Goal: Task Accomplishment & Management: Manage account settings

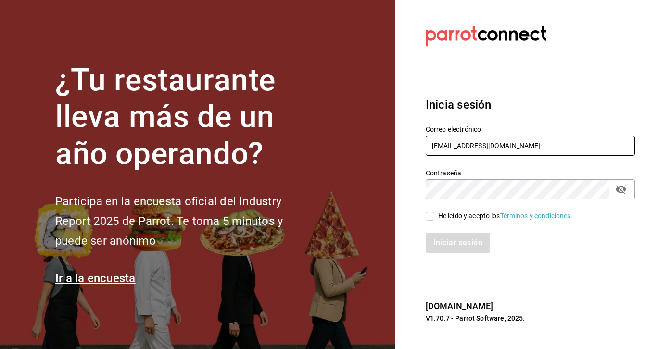
type input "gandulmexico@gmail.com"
click at [429, 218] on input "He leído y acepto los Términos y condiciones." at bounding box center [430, 216] width 9 height 9
checkbox input "true"
click at [454, 246] on button "Iniciar sesión" at bounding box center [458, 243] width 65 height 20
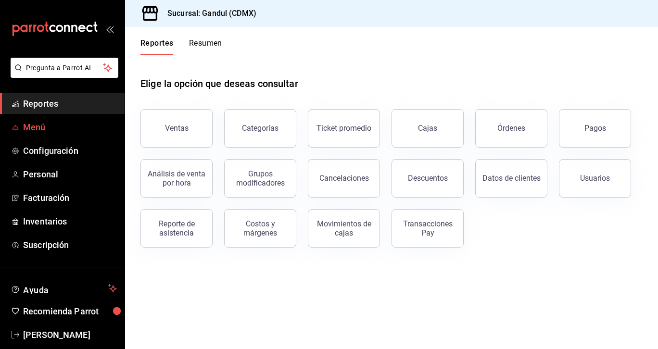
click at [42, 130] on span "Menú" at bounding box center [70, 127] width 94 height 13
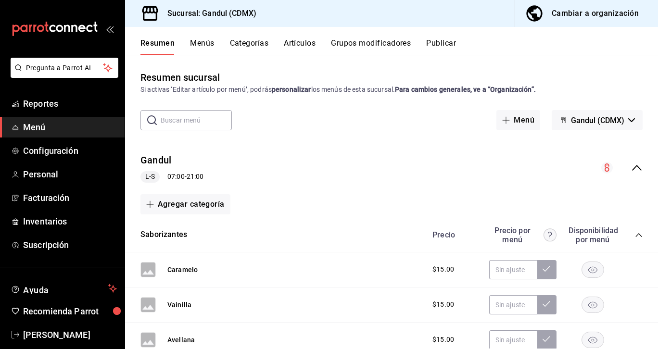
click at [574, 18] on div "Cambiar a organización" at bounding box center [595, 13] width 87 height 13
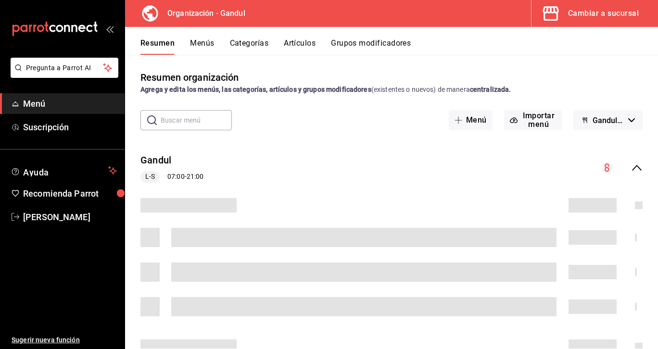
click at [292, 42] on button "Artículos" at bounding box center [300, 46] width 32 height 16
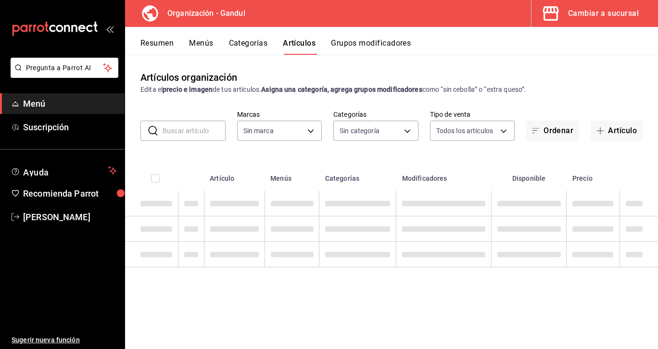
type input "253690a2-dd8a-49ce-8341-c1cd84d0755e"
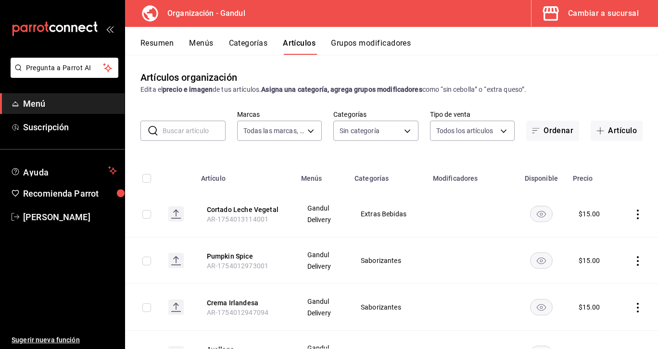
type input "48bac57a-b944-40c0-9b9a-13e7be012386,213b471b-e022-49b5-b669-ff5a39b7b593,892f5…"
click at [244, 50] on button "Categorías" at bounding box center [248, 46] width 39 height 16
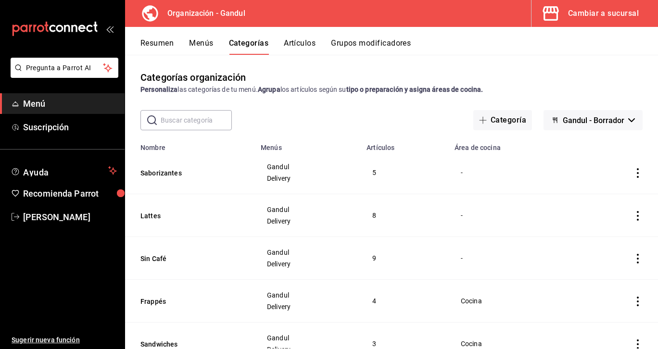
click at [304, 41] on button "Artículos" at bounding box center [300, 46] width 32 height 16
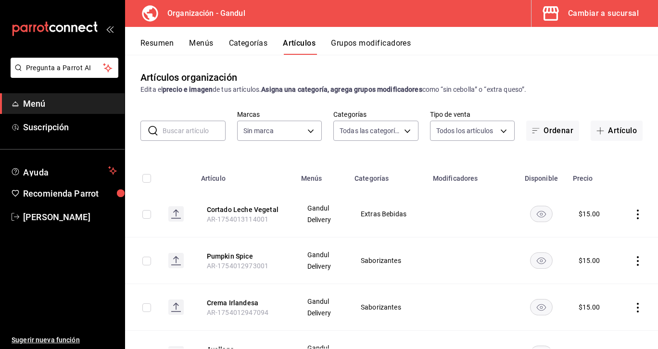
type input "48bac57a-b944-40c0-9b9a-13e7be012386,213b471b-e022-49b5-b669-ff5a39b7b593,892f5…"
type input "253690a2-dd8a-49ce-8341-c1cd84d0755e"
click at [406, 131] on body "Pregunta a Parrot AI Menú Suscripción Ayuda Recomienda Parrot [PERSON_NAME] Sug…" at bounding box center [329, 174] width 658 height 349
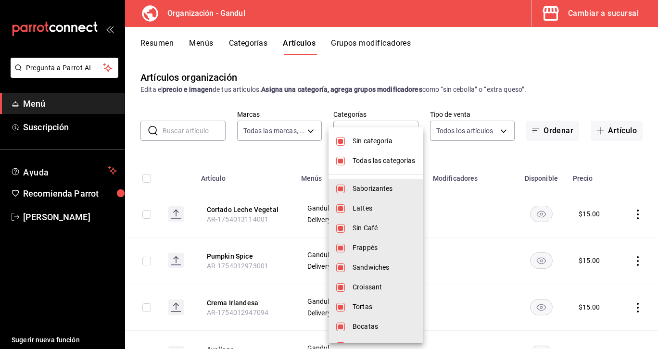
click at [343, 140] on input "checkbox" at bounding box center [340, 141] width 9 height 9
checkbox input "false"
click at [344, 159] on input "checkbox" at bounding box center [340, 161] width 9 height 9
checkbox input "false"
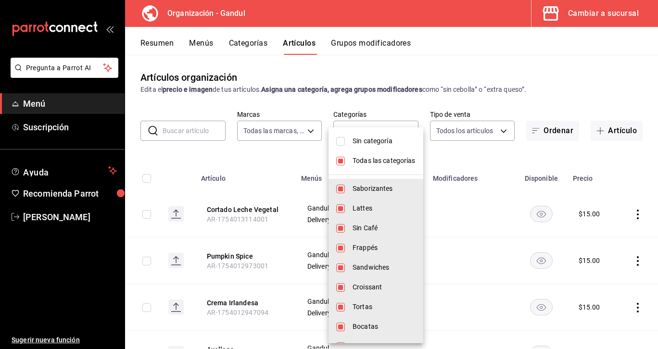
checkbox input "false"
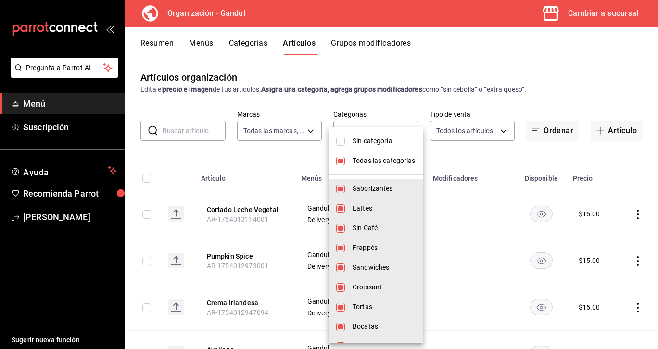
checkbox input "false"
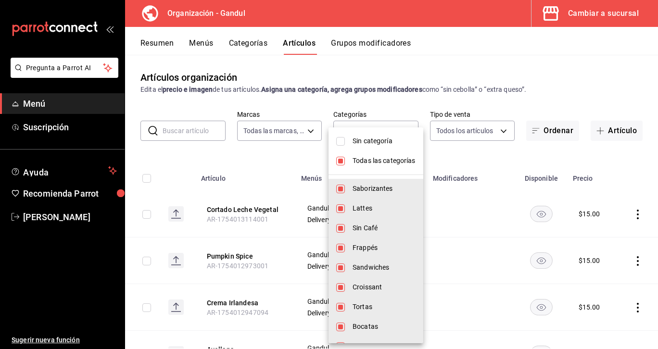
checkbox input "false"
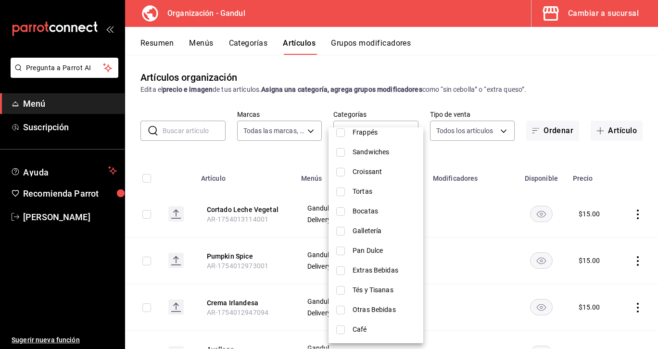
scroll to position [115, 0]
click at [343, 293] on input "checkbox" at bounding box center [340, 290] width 9 height 9
checkbox input "true"
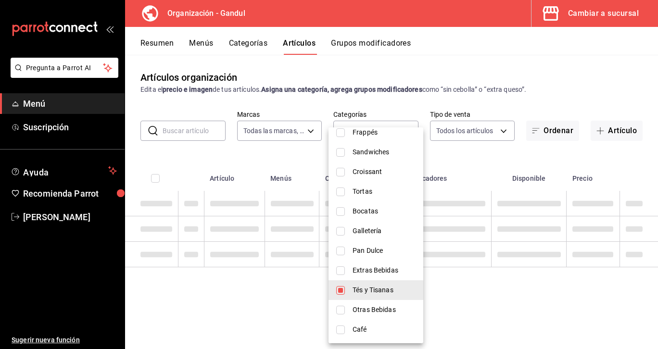
type input "0b0392d5-2f88-4d5a-83cc-c5e1c1df0f41"
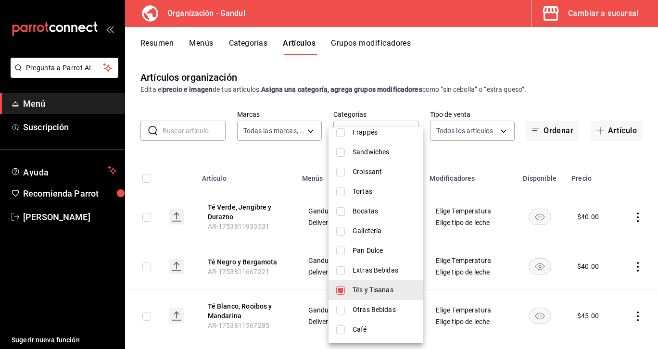
click at [612, 81] on div at bounding box center [329, 174] width 658 height 349
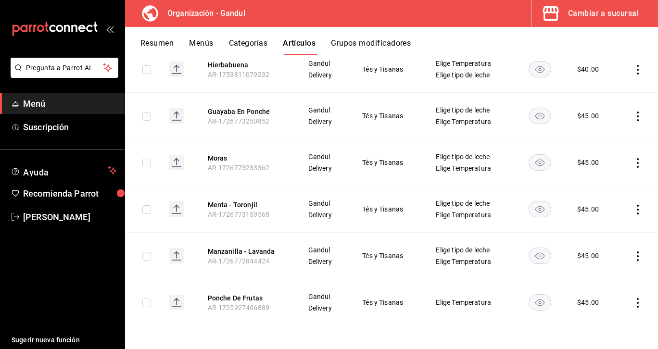
scroll to position [541, 0]
click at [637, 116] on icon "actions" at bounding box center [638, 117] width 10 height 10
click at [613, 176] on span "Eliminar" at bounding box center [609, 178] width 25 height 8
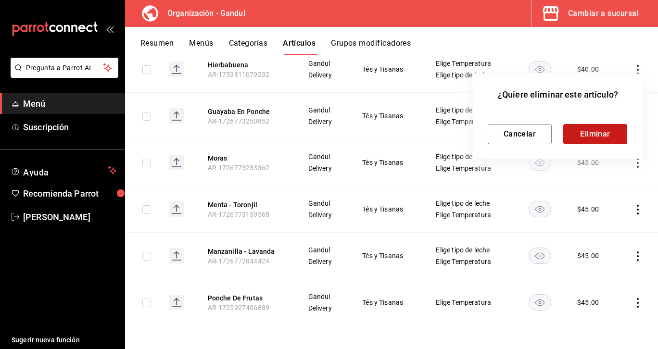
click at [606, 128] on button "Eliminar" at bounding box center [595, 134] width 64 height 20
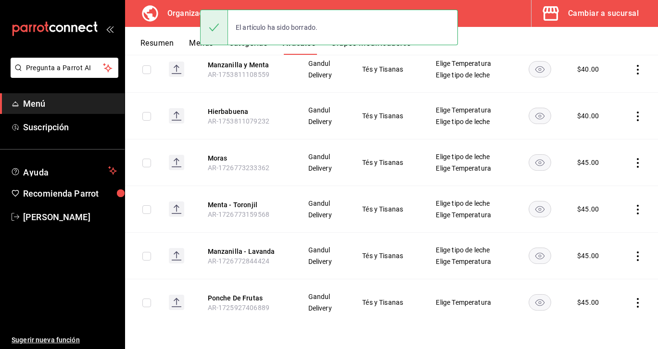
scroll to position [495, 0]
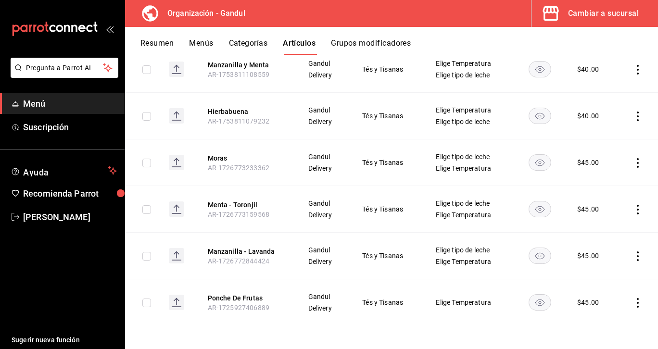
click at [637, 162] on icon "actions" at bounding box center [638, 163] width 10 height 10
click at [614, 218] on li "Eliminar" at bounding box center [601, 225] width 58 height 20
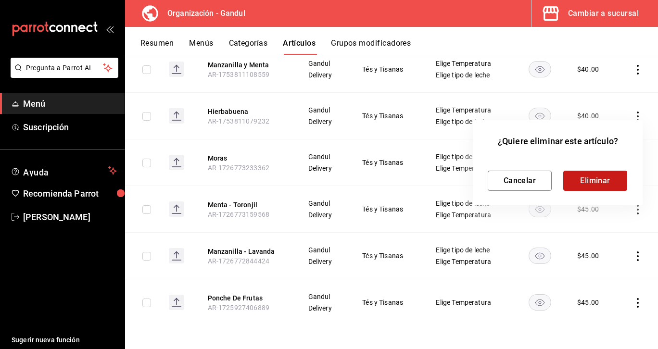
click at [600, 178] on button "Eliminar" at bounding box center [595, 181] width 64 height 20
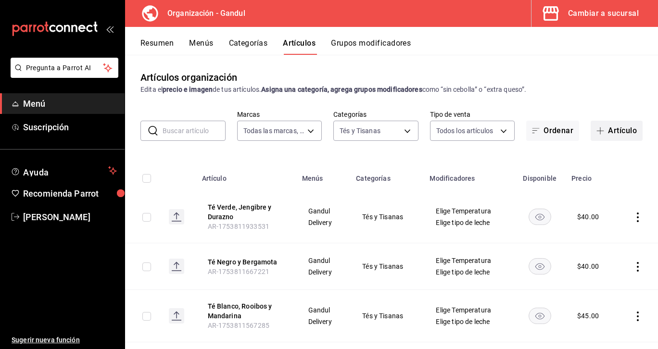
scroll to position [0, 0]
click at [612, 134] on button "Artículo" at bounding box center [617, 131] width 52 height 20
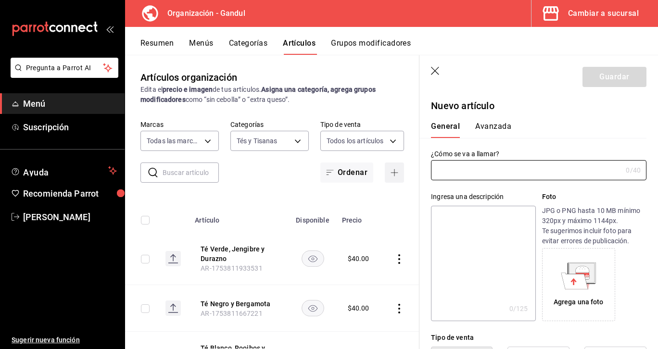
type input "AR-1758924753936"
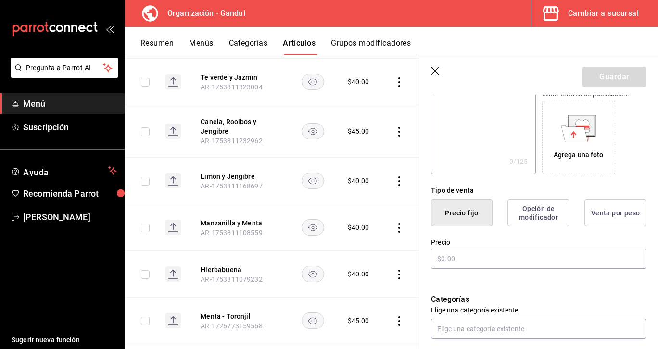
scroll to position [386, 0]
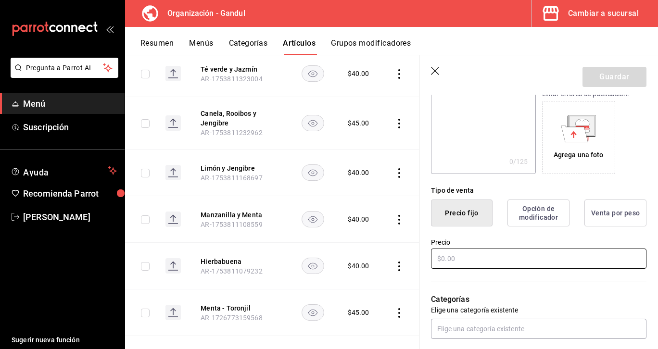
type input "[PERSON_NAME]"
click at [449, 261] on input "text" at bounding box center [539, 259] width 216 height 20
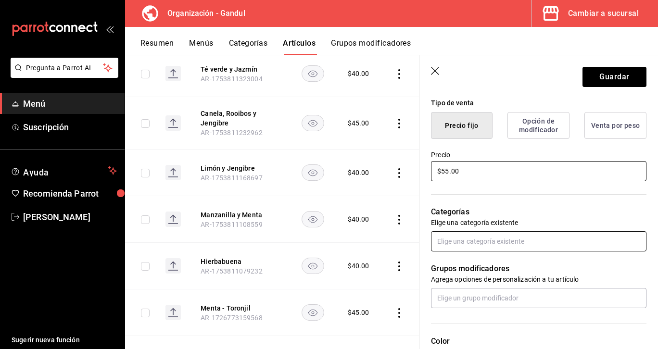
scroll to position [236, 0]
type input "$55.00"
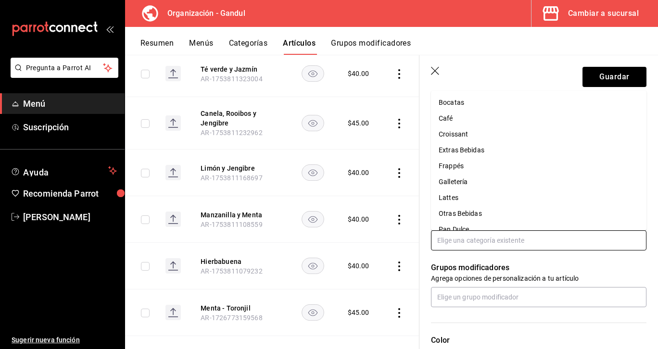
click at [484, 243] on input "text" at bounding box center [539, 240] width 216 height 20
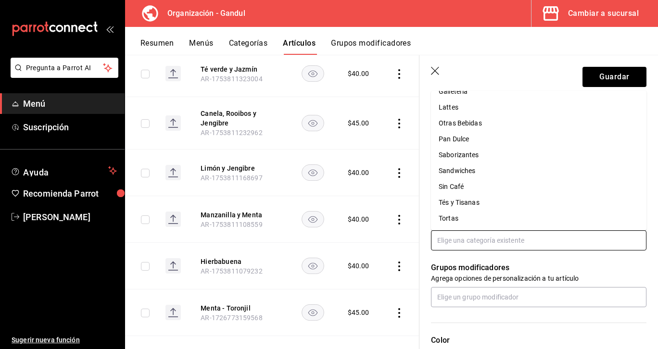
scroll to position [90, 0]
click at [489, 205] on li "Tés y Tisanas" at bounding box center [539, 203] width 216 height 16
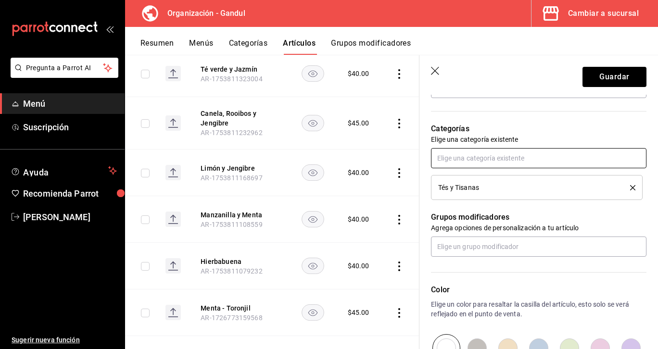
scroll to position [319, 0]
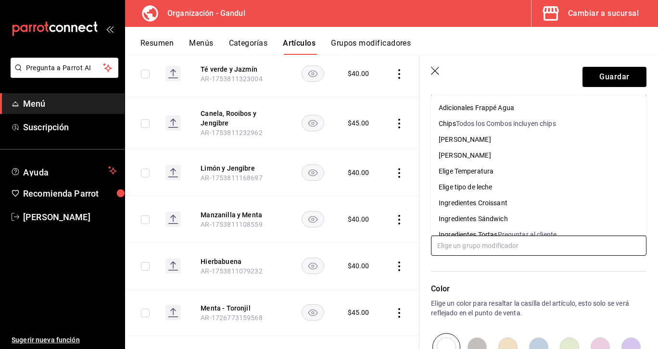
click at [495, 245] on input "text" at bounding box center [539, 246] width 216 height 20
click at [489, 171] on div "Elige Temperatura" at bounding box center [466, 171] width 55 height 10
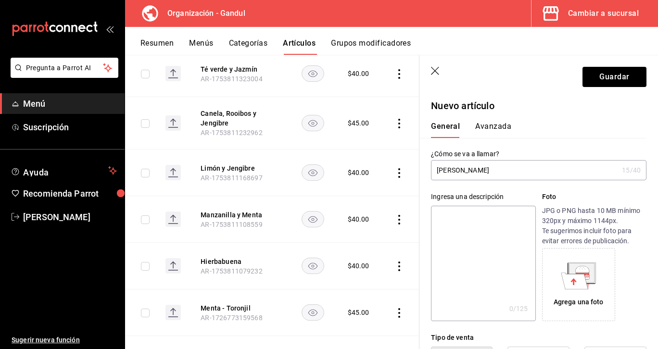
scroll to position [0, 0]
click at [604, 81] on button "Guardar" at bounding box center [615, 77] width 64 height 20
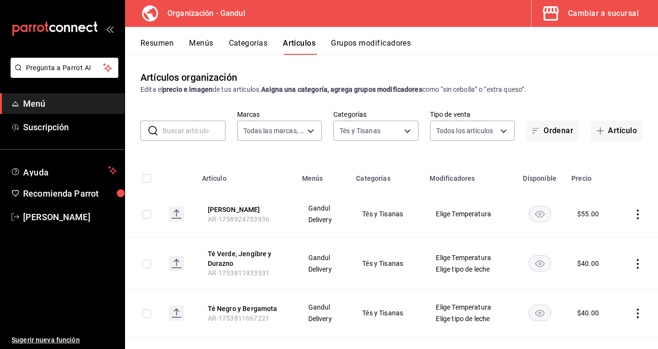
click at [362, 45] on button "Grupos modificadores" at bounding box center [371, 46] width 80 height 16
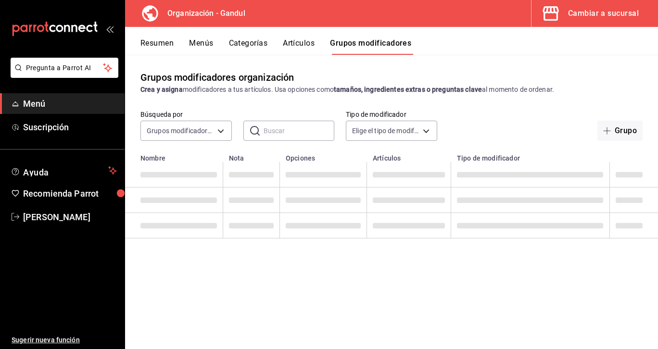
click at [375, 45] on button "Grupos modificadores" at bounding box center [370, 46] width 81 height 16
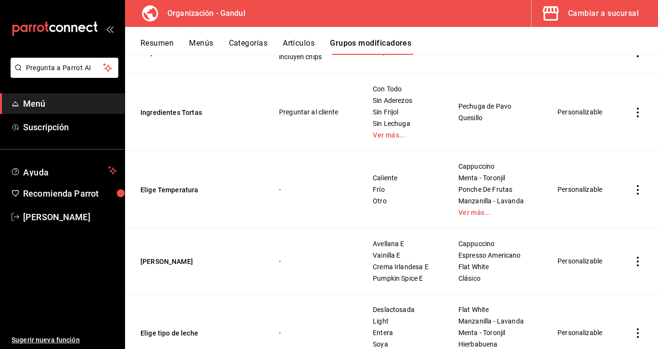
scroll to position [452, 0]
click at [493, 213] on link "Ver más..." at bounding box center [497, 211] width 76 height 7
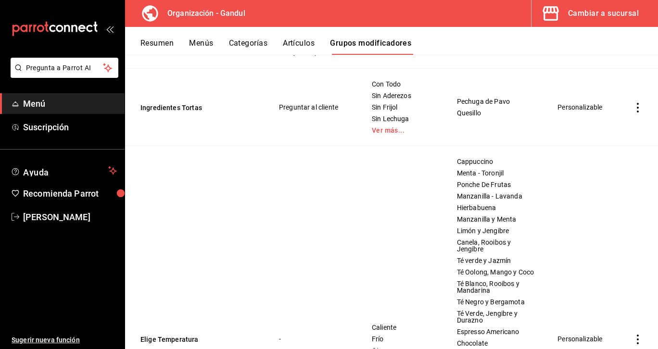
scroll to position [425, 0]
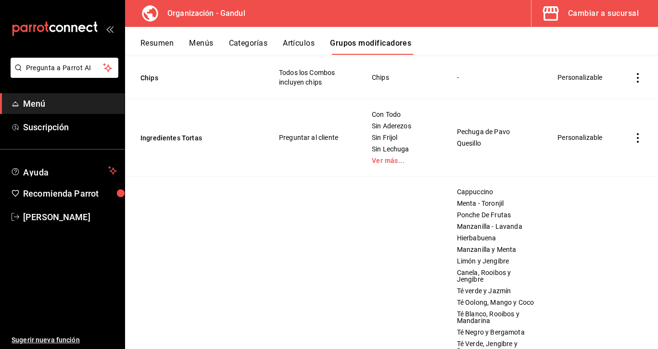
click at [263, 44] on button "Categorías" at bounding box center [248, 46] width 39 height 16
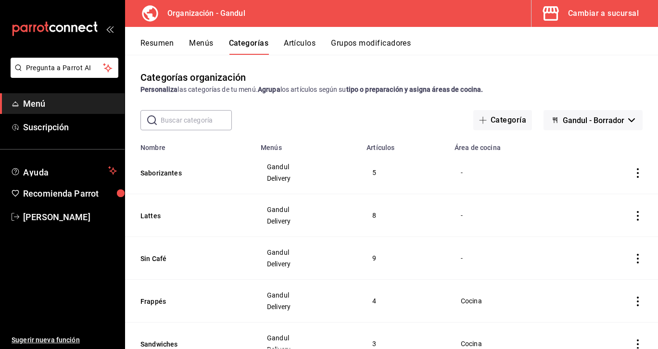
click at [305, 49] on button "Artículos" at bounding box center [300, 46] width 32 height 16
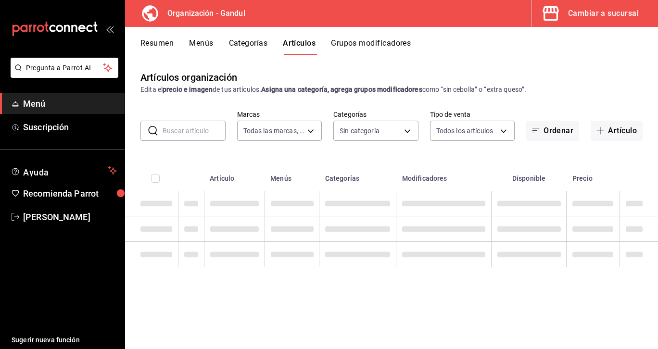
type input "253690a2-dd8a-49ce-8341-c1cd84d0755e"
type input "48bac57a-b944-40c0-9b9a-13e7be012386,213b471b-e022-49b5-b669-ff5a39b7b593,892f5…"
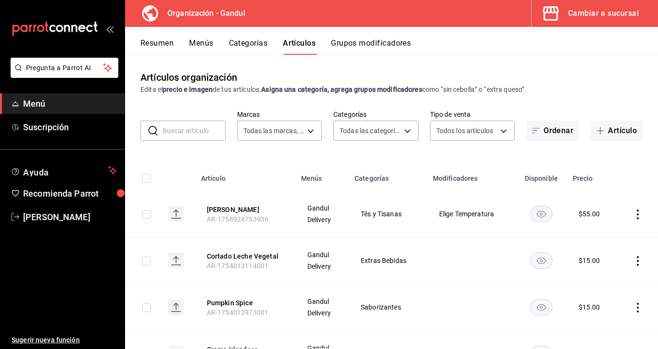
click at [254, 47] on button "Categorías" at bounding box center [248, 46] width 39 height 16
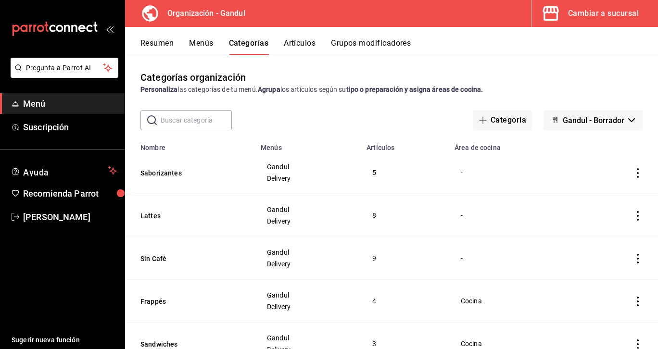
click at [209, 43] on button "Menús" at bounding box center [201, 46] width 24 height 16
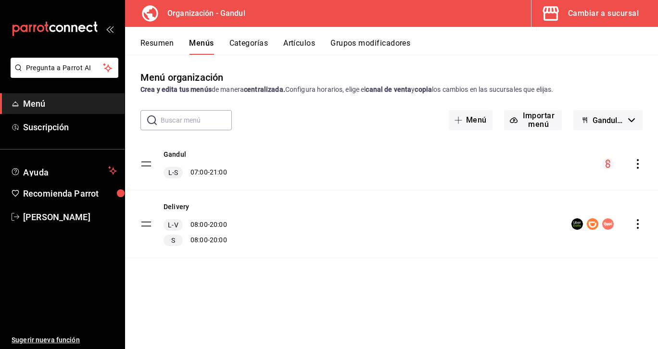
click at [258, 45] on button "Categorías" at bounding box center [249, 46] width 39 height 16
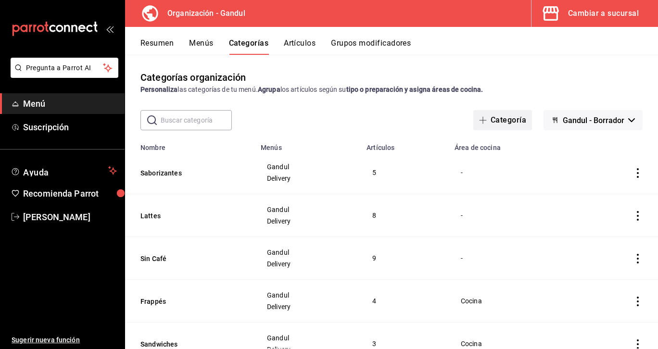
click at [488, 120] on span "button" at bounding box center [485, 120] width 12 height 8
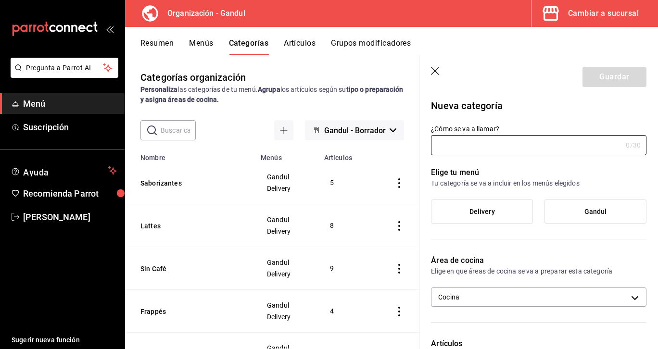
click at [159, 44] on button "Resumen" at bounding box center [156, 46] width 33 height 16
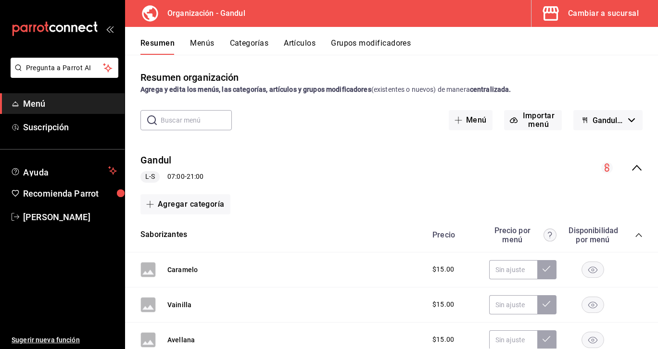
click at [298, 46] on button "Artículos" at bounding box center [300, 46] width 32 height 16
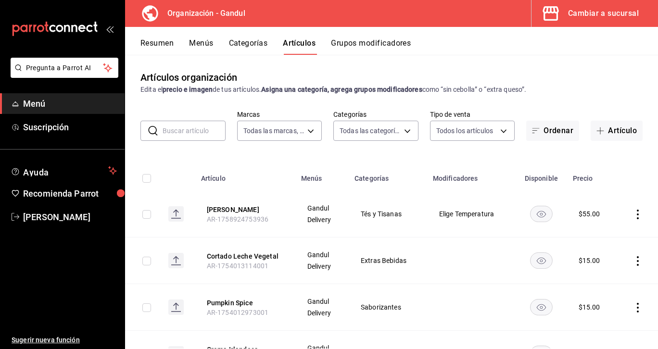
type input "253690a2-dd8a-49ce-8341-c1cd84d0755e"
type input "48bac57a-b944-40c0-9b9a-13e7be012386,213b471b-e022-49b5-b669-ff5a39b7b593,892f5…"
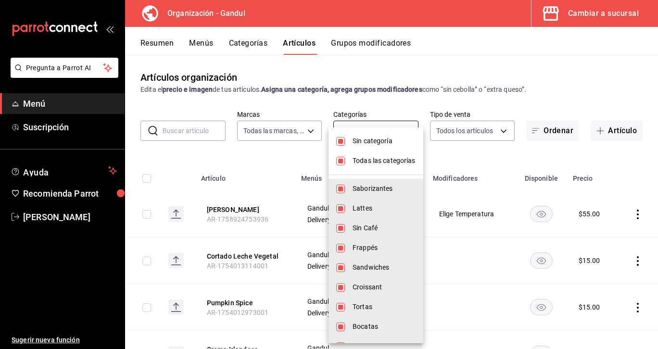
click at [407, 127] on body "Pregunta a Parrot AI Menú Suscripción Ayuda Recomienda Parrot [PERSON_NAME] Sug…" at bounding box center [329, 174] width 658 height 349
click at [340, 146] on li "Sin categoría" at bounding box center [376, 141] width 95 height 20
checkbox input "false"
click at [345, 159] on input "checkbox" at bounding box center [340, 161] width 9 height 9
checkbox input "false"
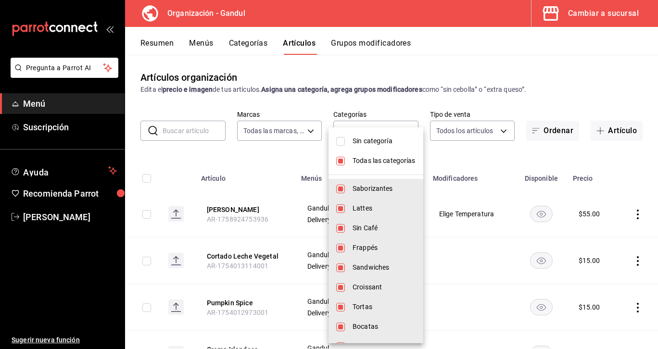
checkbox input "false"
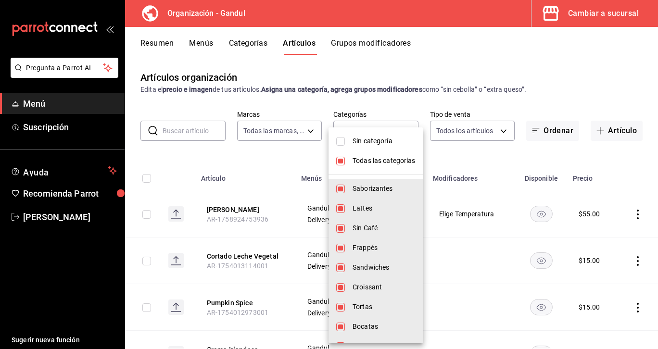
checkbox input "false"
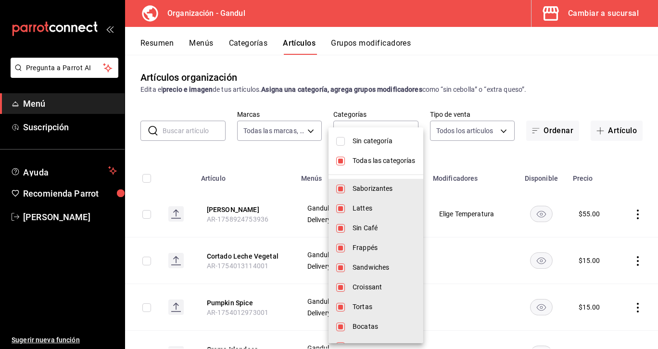
checkbox input "false"
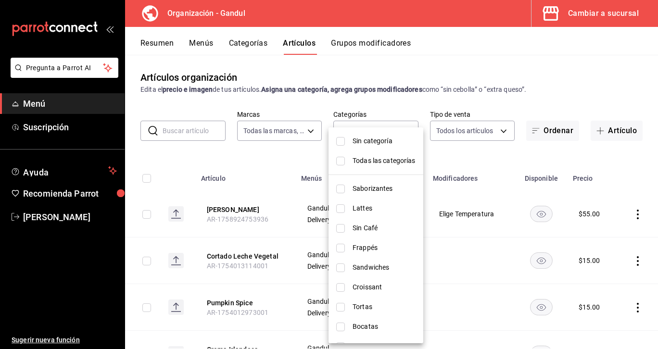
click at [346, 205] on li "Lattes" at bounding box center [376, 209] width 95 height 20
type input "213b471b-e022-49b5-b669-ff5a39b7b593"
checkbox input "true"
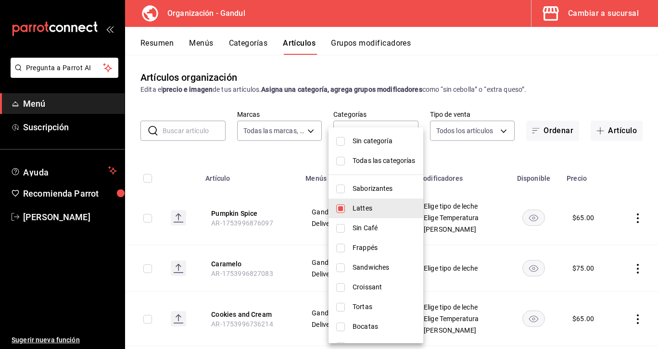
click at [496, 67] on div at bounding box center [329, 174] width 658 height 349
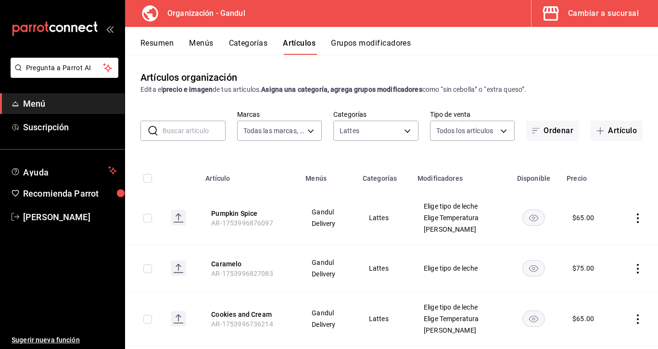
click at [166, 45] on button "Resumen" at bounding box center [156, 46] width 33 height 16
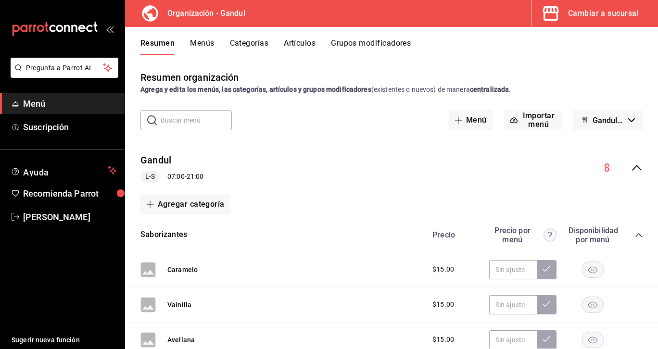
click at [206, 43] on button "Menús" at bounding box center [202, 46] width 24 height 16
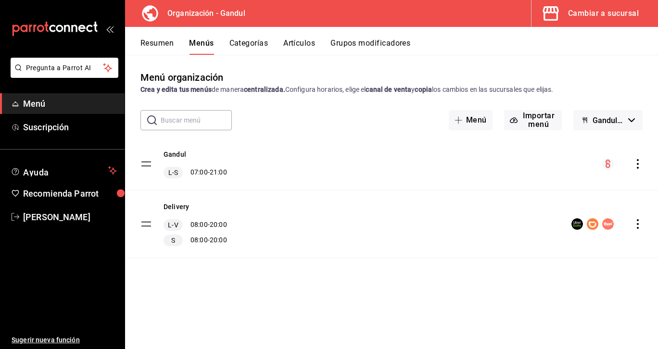
click at [639, 165] on icon "actions" at bounding box center [638, 164] width 10 height 10
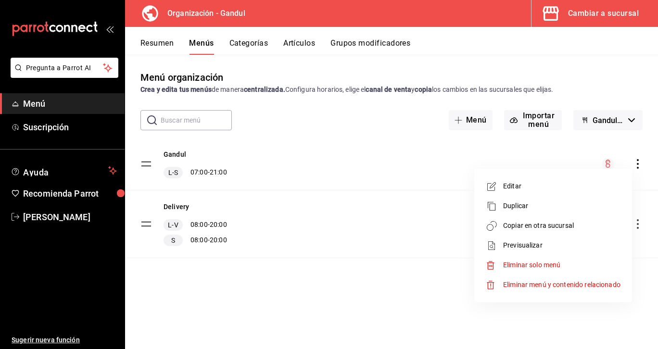
click at [574, 225] on span "Copiar en otra sucursal" at bounding box center [561, 226] width 117 height 10
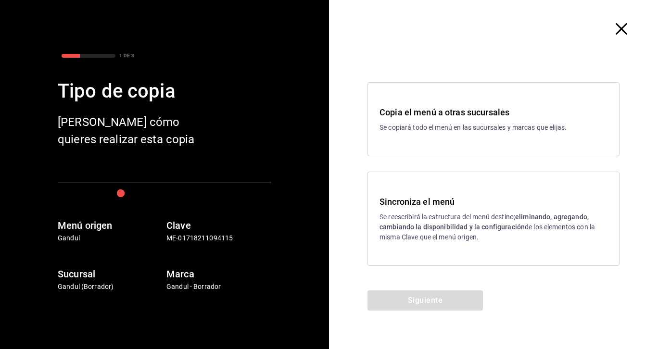
click at [536, 192] on div "Sincroniza el menú Se reescribirá la estructura del menú destino; eliminando, a…" at bounding box center [494, 219] width 252 height 94
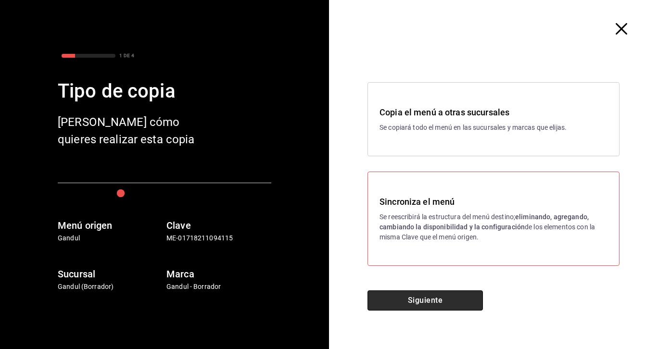
click at [467, 297] on button "Siguiente" at bounding box center [425, 301] width 115 height 20
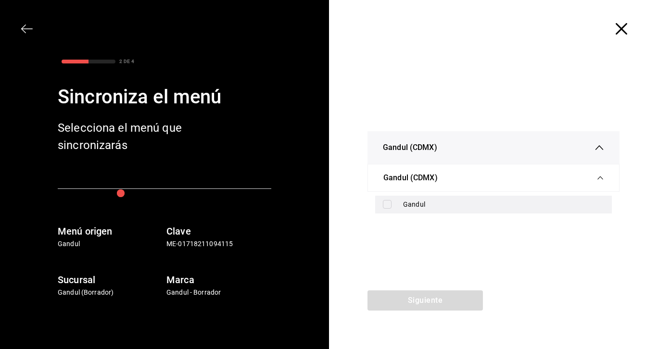
click at [389, 207] on input "checkbox" at bounding box center [387, 204] width 9 height 9
checkbox input "true"
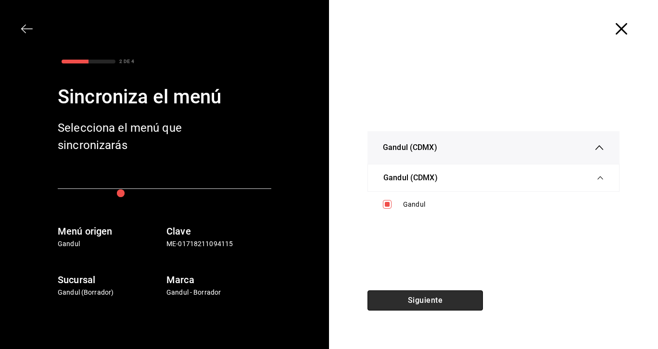
click at [466, 301] on button "Siguiente" at bounding box center [425, 301] width 115 height 20
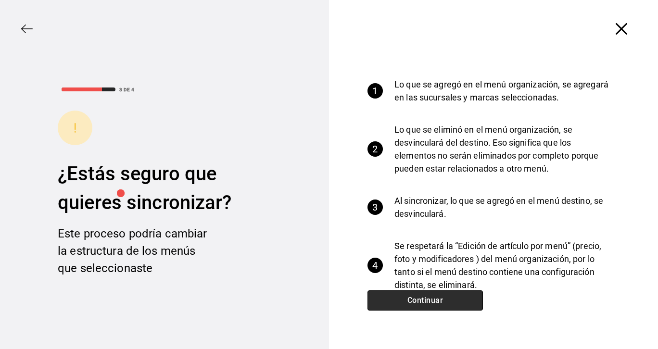
click at [439, 300] on button "Continuar" at bounding box center [425, 301] width 115 height 20
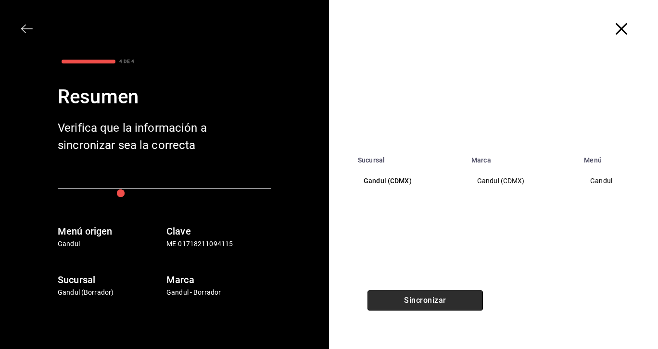
click at [439, 300] on button "Sincronizar" at bounding box center [425, 301] width 115 height 20
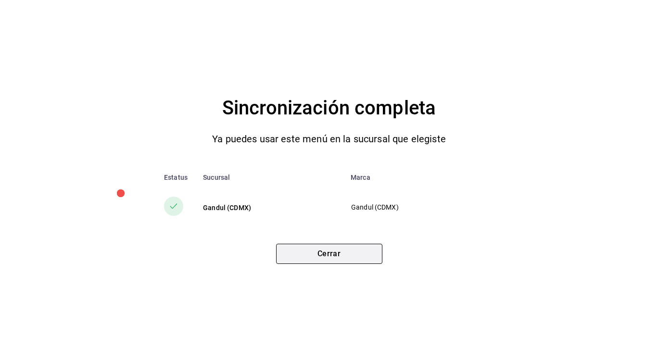
click at [364, 249] on button "Cerrar" at bounding box center [329, 254] width 106 height 20
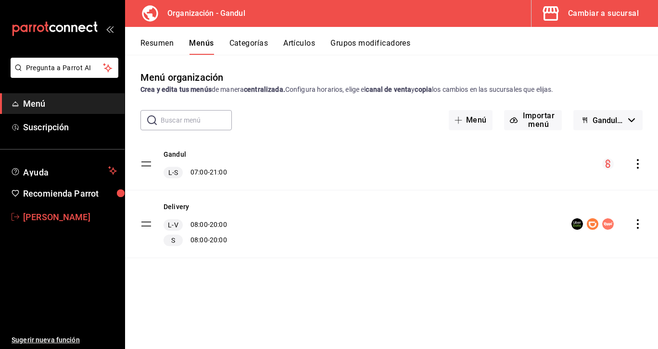
click at [39, 213] on span "[PERSON_NAME]" at bounding box center [70, 217] width 94 height 13
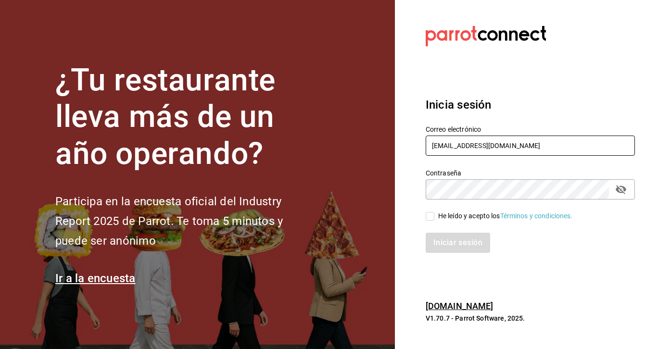
type input "gandulmexico@gmail.com"
click at [431, 215] on input "He leído y acepto los Términos y condiciones." at bounding box center [430, 216] width 9 height 9
checkbox input "true"
click at [618, 193] on icon "passwordField" at bounding box center [621, 190] width 12 height 12
click at [472, 238] on button "Iniciar sesión" at bounding box center [458, 243] width 65 height 20
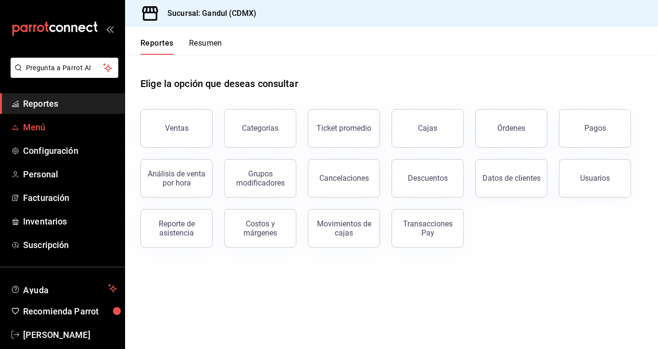
click at [52, 121] on span "Menú" at bounding box center [70, 127] width 94 height 13
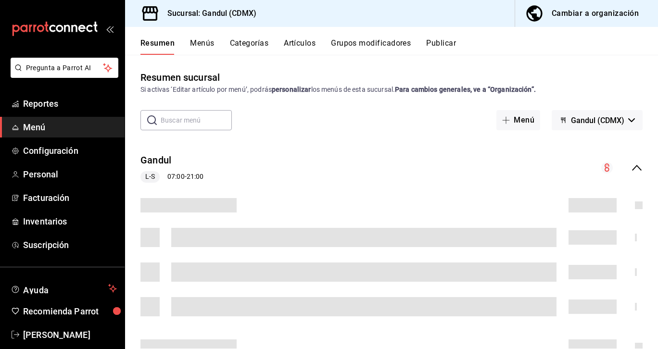
click at [565, 20] on button "Cambiar a organización" at bounding box center [582, 13] width 135 height 27
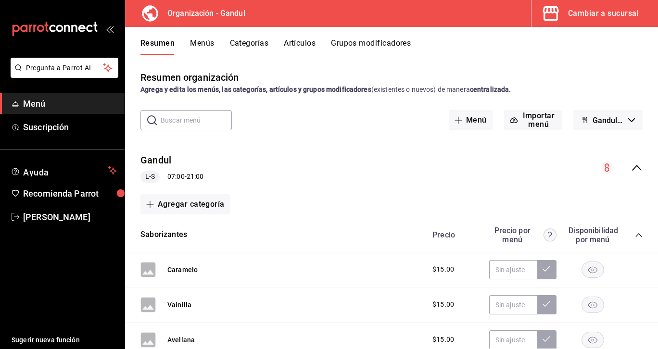
click at [312, 45] on button "Artículos" at bounding box center [300, 46] width 32 height 16
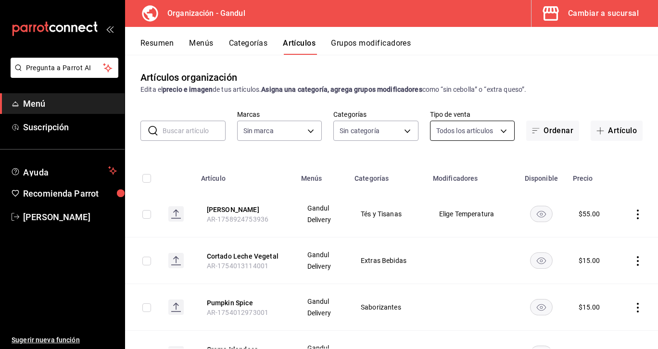
type input "253690a2-dd8a-49ce-8341-c1cd84d0755e"
type input "48bac57a-b944-40c0-9b9a-13e7be012386,213b471b-e022-49b5-b669-ff5a39b7b593,892f5…"
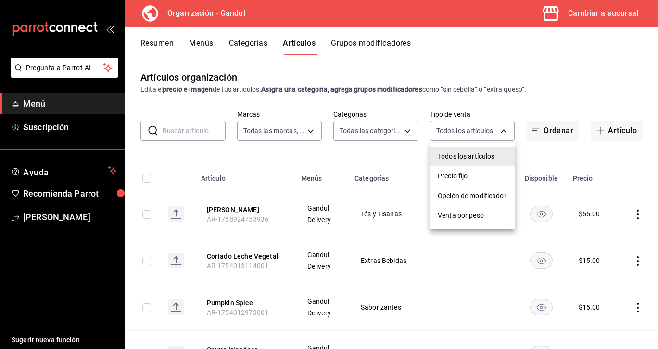
click at [472, 128] on body "Pregunta a Parrot AI Menú Suscripción Ayuda Recomienda Parrot [PERSON_NAME] Sug…" at bounding box center [329, 174] width 658 height 349
click at [405, 130] on div at bounding box center [329, 174] width 658 height 349
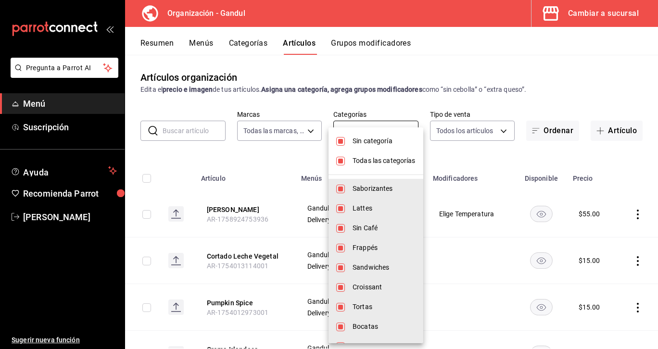
click at [409, 132] on body "Pregunta a Parrot AI Menú Suscripción Ayuda Recomienda Parrot [PERSON_NAME] Sug…" at bounding box center [329, 174] width 658 height 349
click at [345, 143] on input "checkbox" at bounding box center [340, 141] width 9 height 9
checkbox input "false"
click at [342, 161] on input "checkbox" at bounding box center [340, 161] width 9 height 9
checkbox input "false"
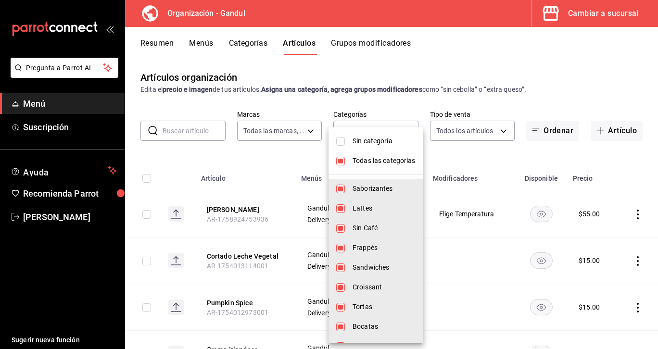
checkbox input "false"
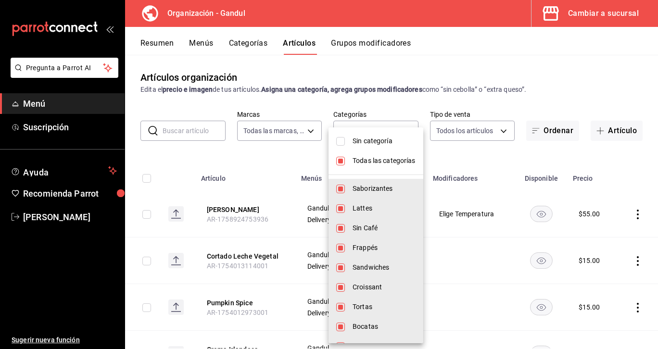
checkbox input "false"
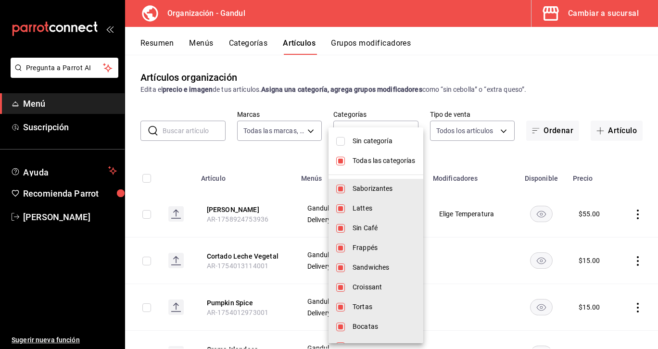
checkbox input "false"
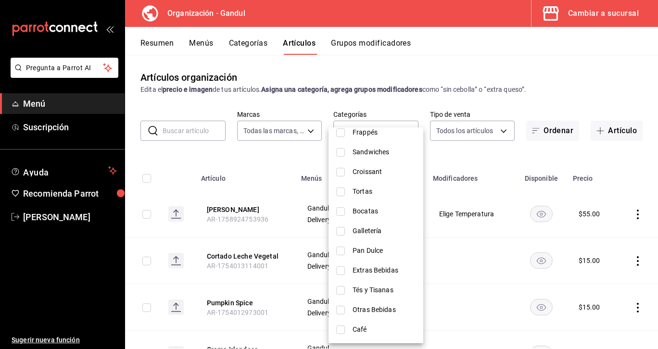
scroll to position [115, 0]
click at [340, 293] on input "checkbox" at bounding box center [340, 290] width 9 height 9
checkbox input "true"
type input "0b0392d5-2f88-4d5a-83cc-c5e1c1df0f41"
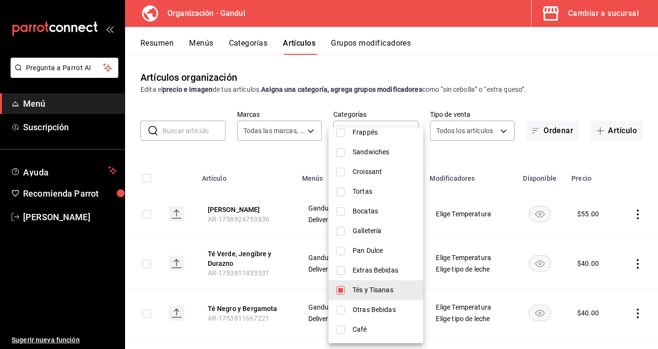
click at [526, 161] on div at bounding box center [329, 174] width 658 height 349
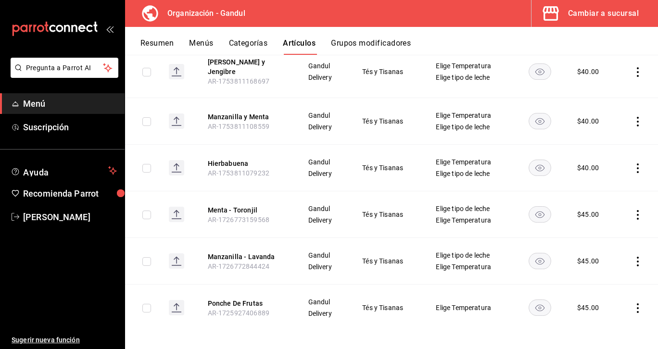
scroll to position [495, 0]
click at [145, 305] on input "checkbox" at bounding box center [146, 309] width 9 height 9
checkbox input "true"
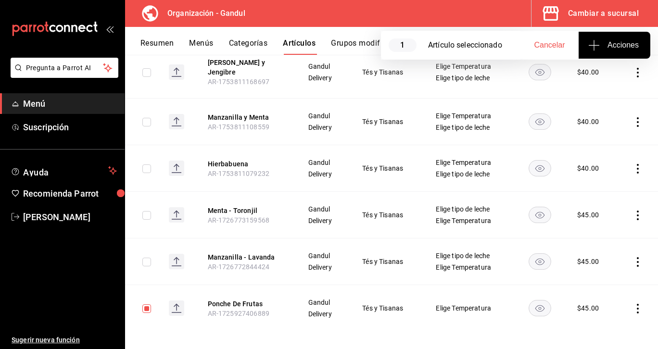
click at [639, 304] on icon "actions" at bounding box center [638, 309] width 10 height 10
click at [613, 325] on span "Eliminar" at bounding box center [609, 324] width 25 height 8
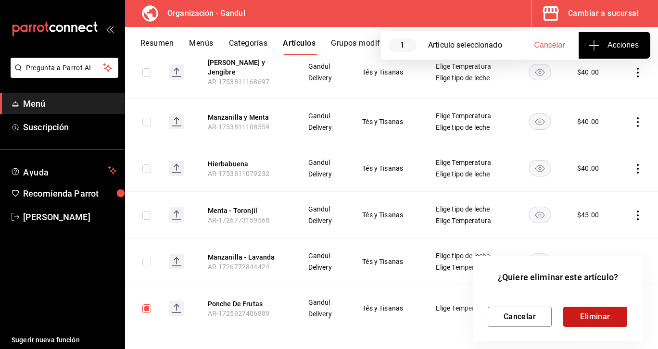
click at [606, 316] on button "Eliminar" at bounding box center [595, 317] width 64 height 20
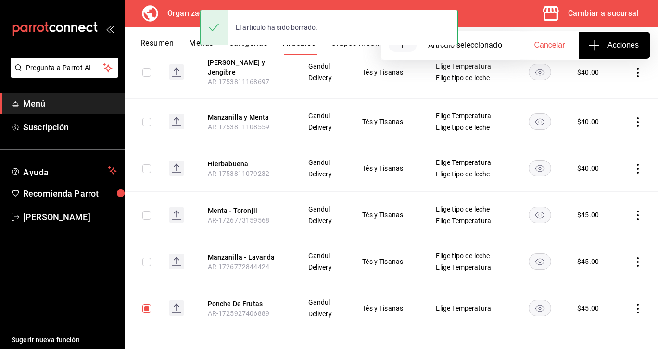
scroll to position [448, 0]
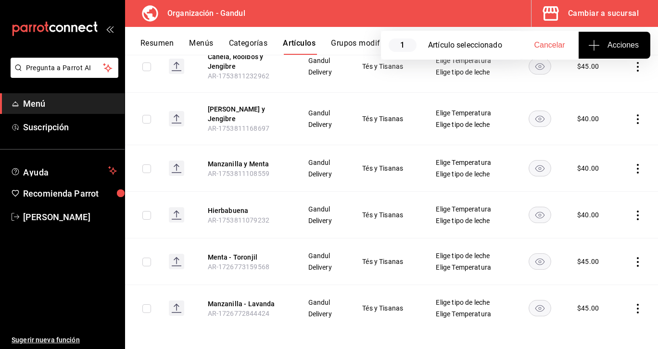
click at [44, 102] on span "Menú" at bounding box center [70, 103] width 94 height 13
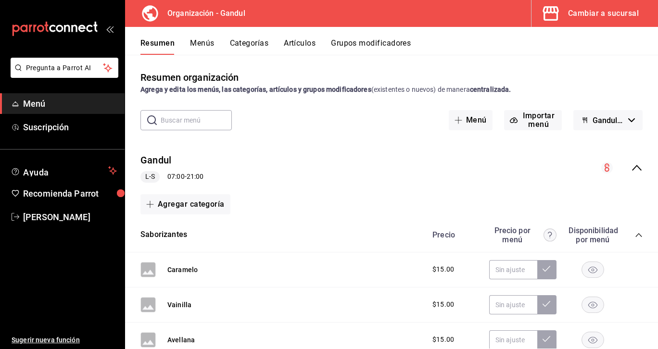
click at [207, 42] on button "Menús" at bounding box center [202, 46] width 24 height 16
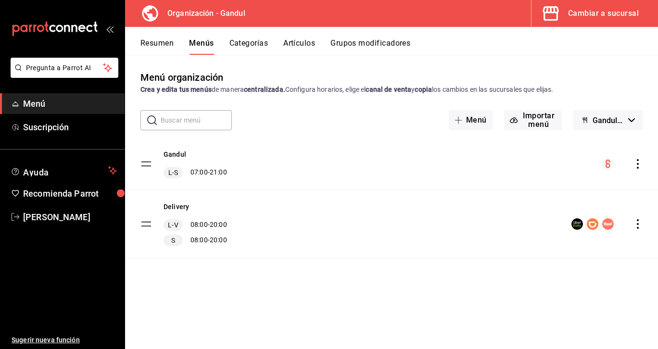
click at [637, 168] on icon "actions" at bounding box center [638, 164] width 10 height 10
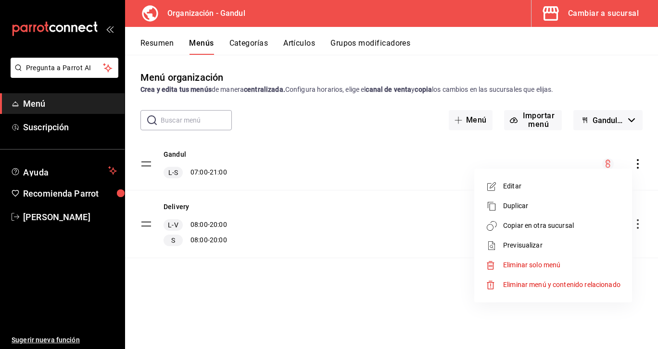
click at [536, 223] on span "Copiar en otra sucursal" at bounding box center [561, 226] width 117 height 10
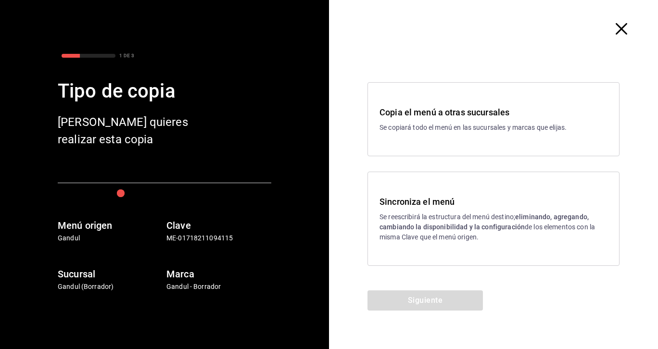
click at [463, 215] on p "Se reescribirá la estructura del menú destino; eliminando, agregando, cambiando…" at bounding box center [494, 227] width 228 height 30
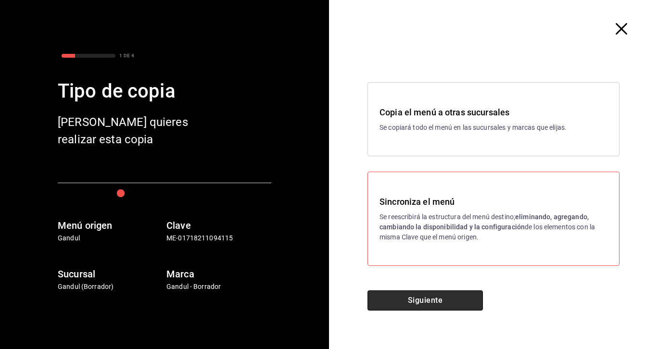
click at [447, 301] on button "Siguiente" at bounding box center [425, 301] width 115 height 20
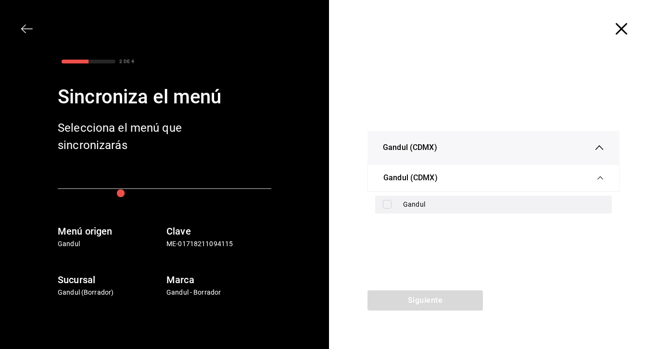
click at [393, 202] on label at bounding box center [389, 204] width 13 height 9
click at [392, 202] on input "checkbox" at bounding box center [387, 204] width 9 height 9
click at [386, 204] on input "checkbox" at bounding box center [387, 204] width 9 height 9
checkbox input "true"
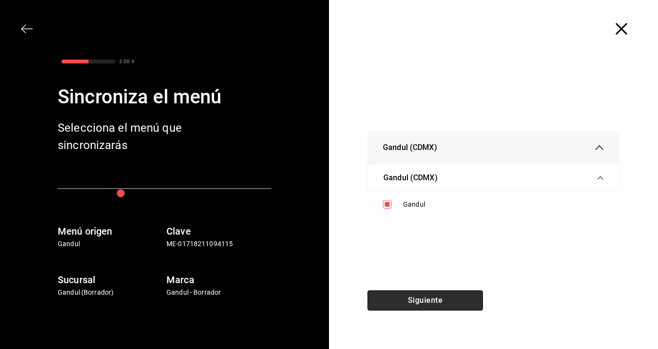
click at [433, 302] on button "Siguiente" at bounding box center [425, 301] width 115 height 20
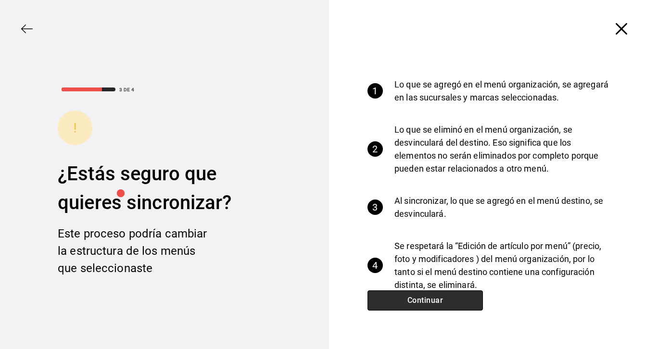
click at [431, 301] on button "Continuar" at bounding box center [425, 301] width 115 height 20
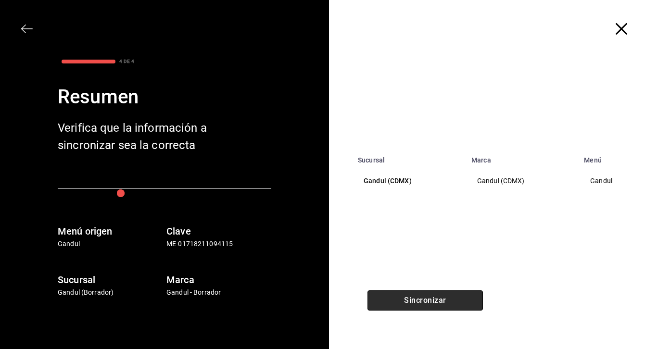
click at [431, 301] on button "Sincronizar" at bounding box center [425, 301] width 115 height 20
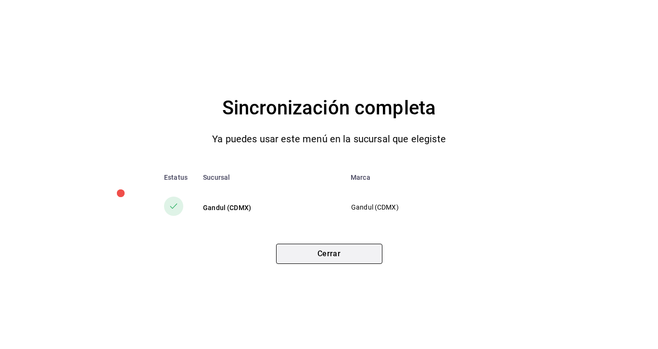
click at [332, 251] on button "Cerrar" at bounding box center [329, 254] width 106 height 20
